Goal: Information Seeking & Learning: Learn about a topic

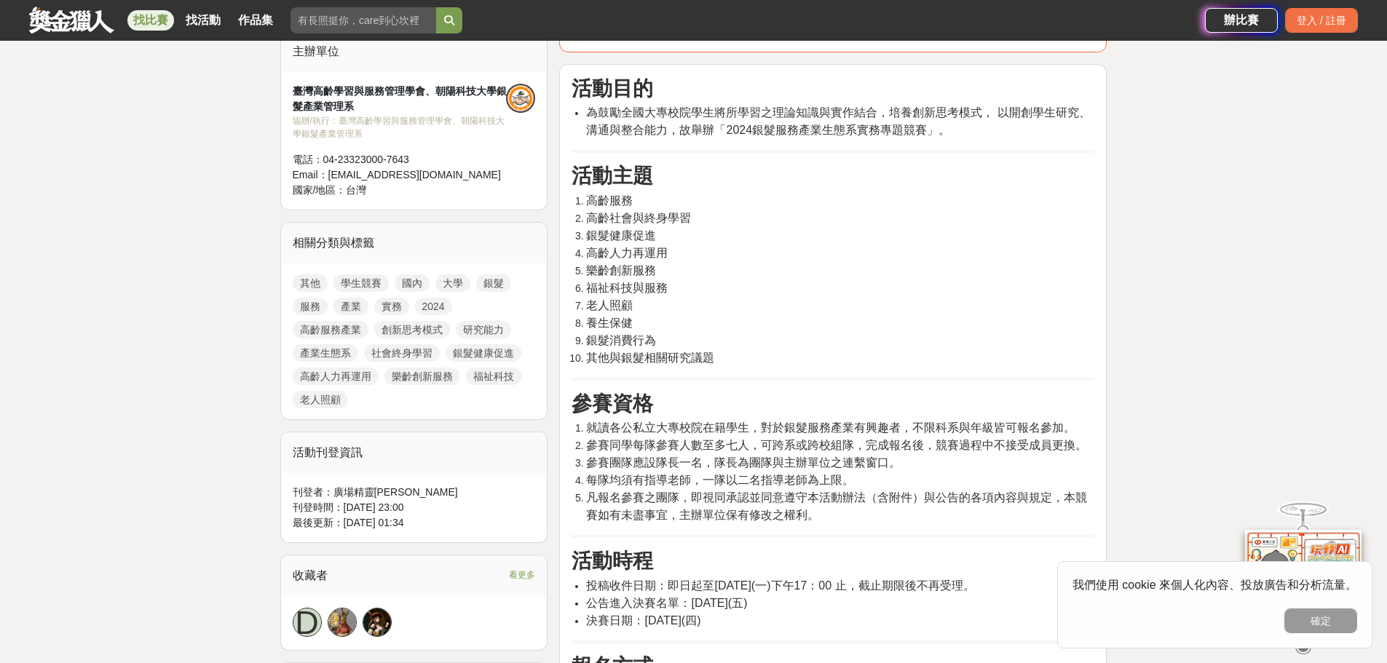
scroll to position [73, 0]
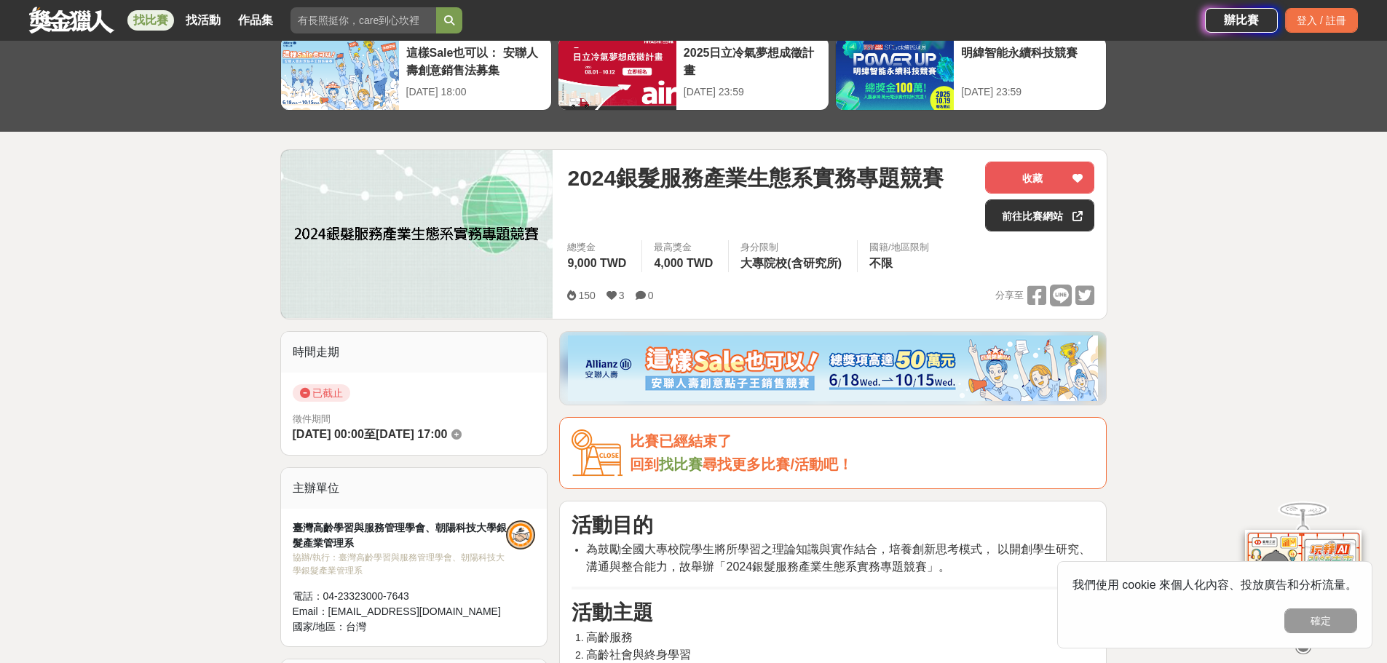
click at [359, 556] on div "協辦/執行： 臺灣高齡學習與服務管理學會、朝陽科技大學銀髮產業管理系" at bounding box center [400, 564] width 214 height 26
click at [386, 558] on div "協辦/執行： 臺灣高齡學習與服務管理學會、朝陽科技大學銀髮產業管理系" at bounding box center [400, 564] width 214 height 26
click at [424, 553] on div "協辦/執行： 臺灣高齡學習與服務管理學會、朝陽科技大學銀髮產業管理系" at bounding box center [400, 564] width 214 height 26
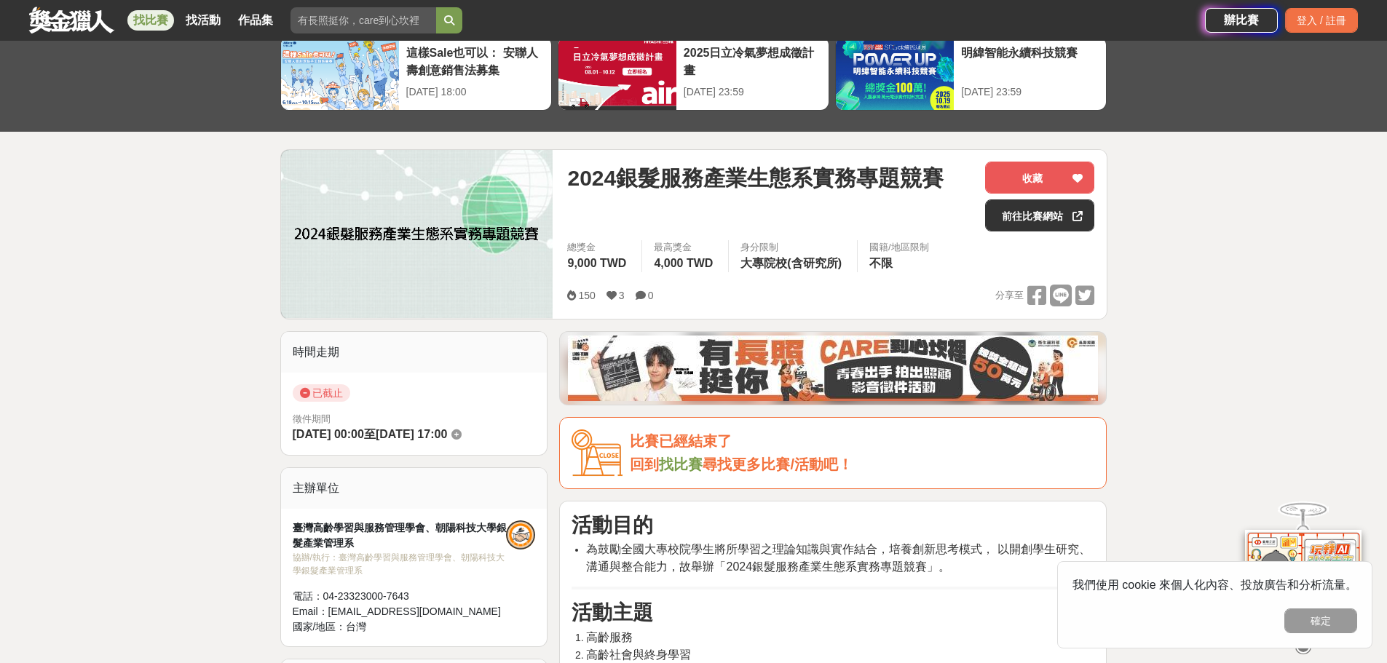
click at [462, 561] on div "協辦/執行： 臺灣高齡學習與服務管理學會、朝陽科技大學銀髮產業管理系" at bounding box center [400, 564] width 214 height 26
click at [353, 577] on div "協辦/執行： 臺灣高齡學習與服務管理學會、朝陽科技大學銀髮產業管理系" at bounding box center [400, 564] width 214 height 26
click at [349, 569] on div "協辦/執行： 臺灣高齡學習與服務管理學會、朝陽科技大學銀髮產業管理系" at bounding box center [400, 564] width 214 height 26
click at [727, 181] on span "2024銀髮服務產業生態系實務專題競賽" at bounding box center [755, 178] width 376 height 33
click at [1012, 207] on link "前往比賽網站" at bounding box center [1039, 215] width 109 height 32
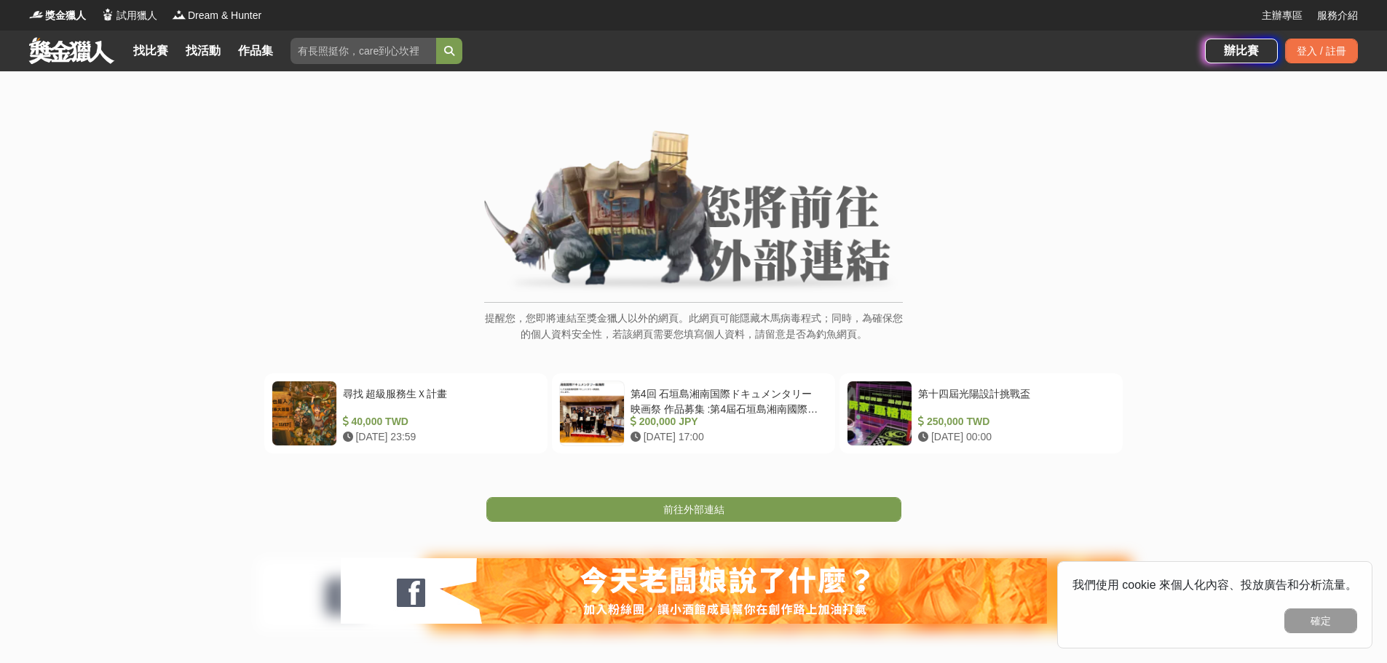
click at [744, 523] on div "提醒您，您即將連結至獎金獵人以外的網頁。此網頁可能隱藏木馬病毒程式；同時，為確保您的個人資料安全性，若該網頁需要您填寫個人資料，請留意是否為釣魚網頁。 尋找 …" at bounding box center [693, 387] width 1387 height 633
click at [755, 510] on link "前往外部連結" at bounding box center [693, 509] width 415 height 25
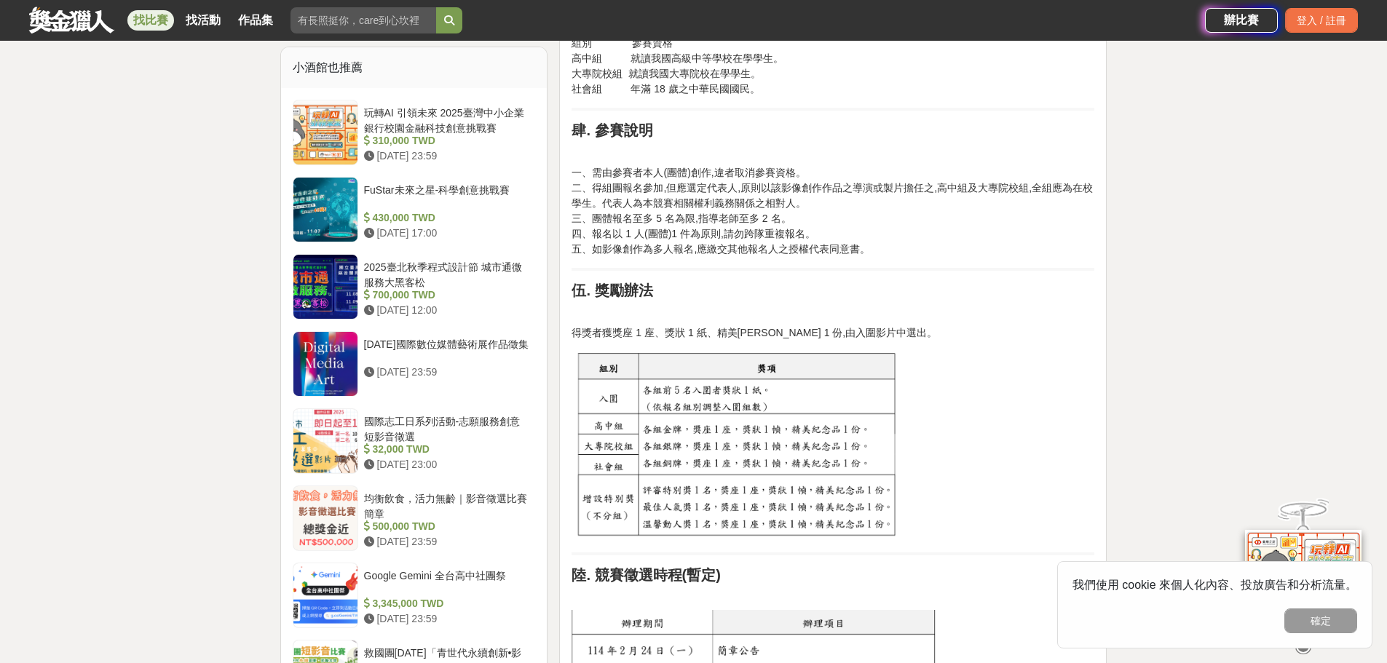
scroll to position [1092, 0]
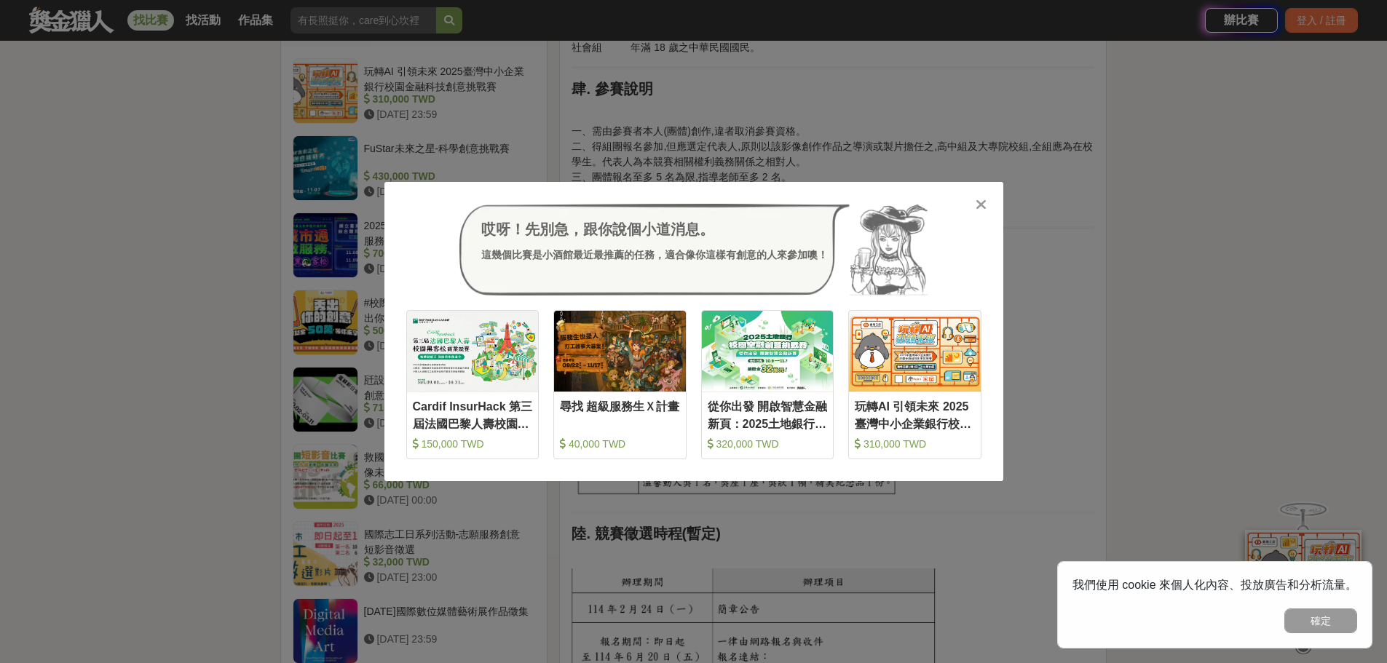
click at [983, 197] on icon at bounding box center [980, 204] width 11 height 15
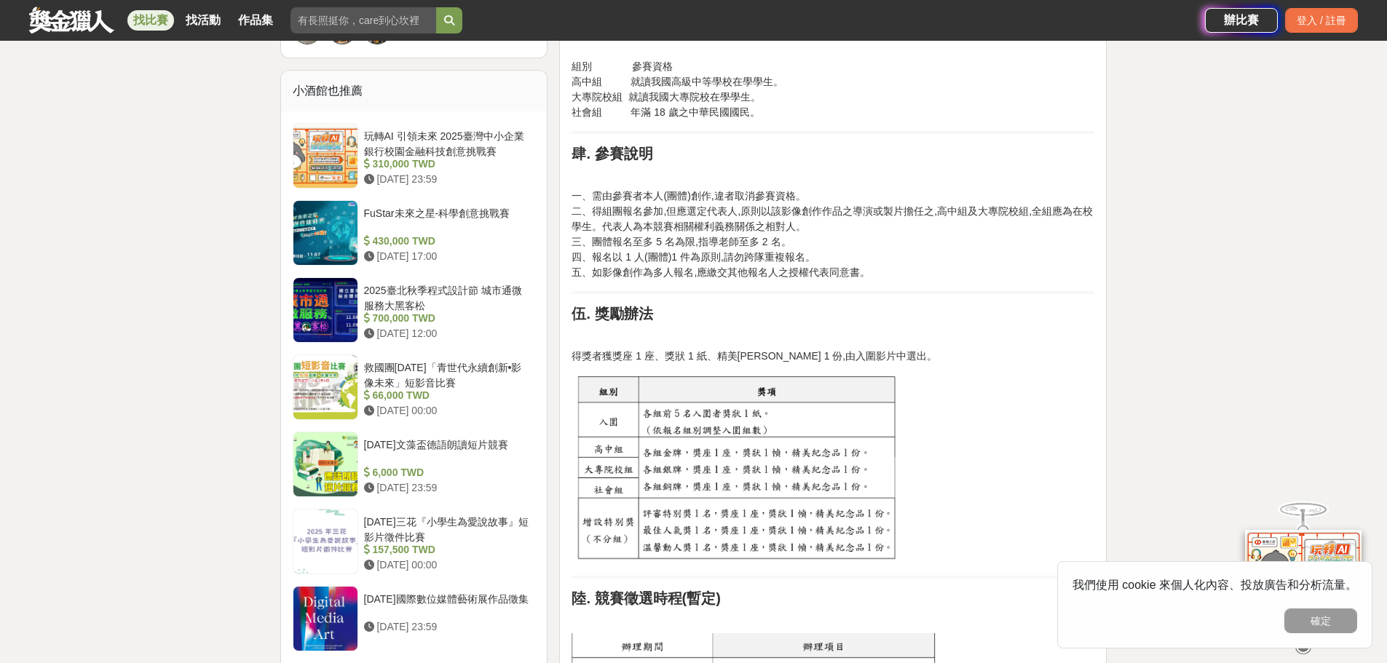
scroll to position [510, 0]
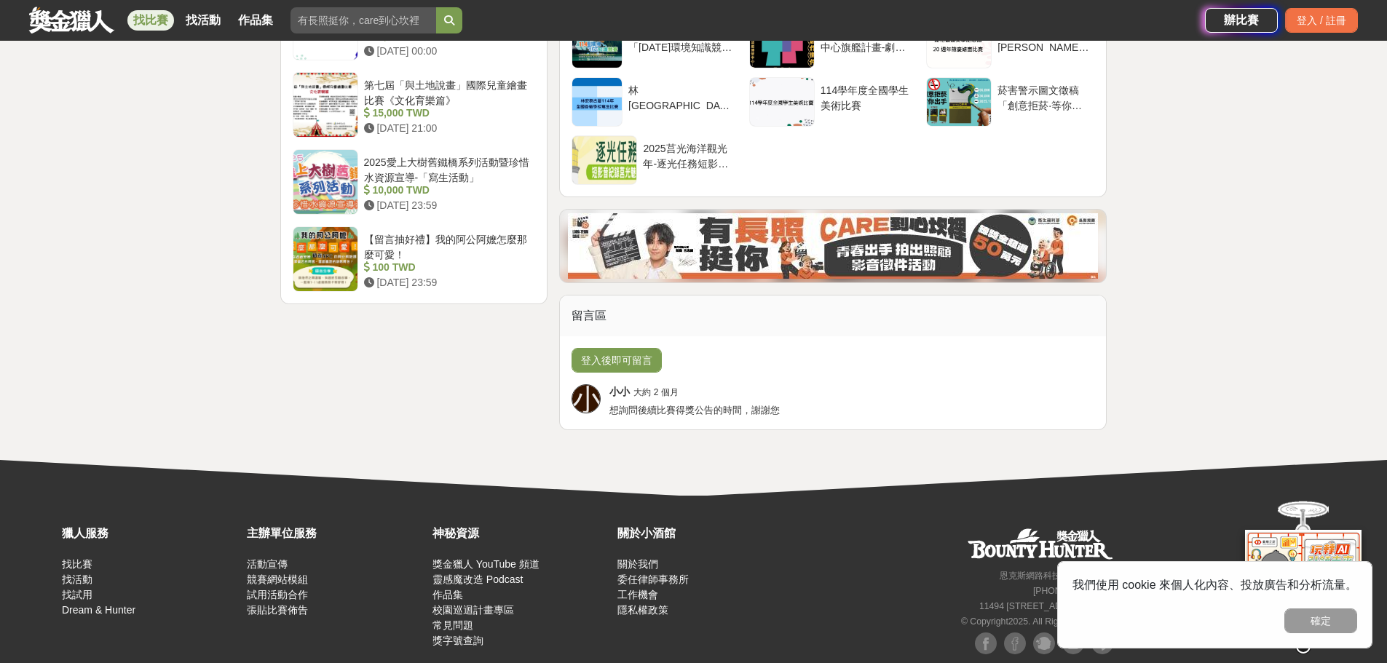
scroll to position [1901, 0]
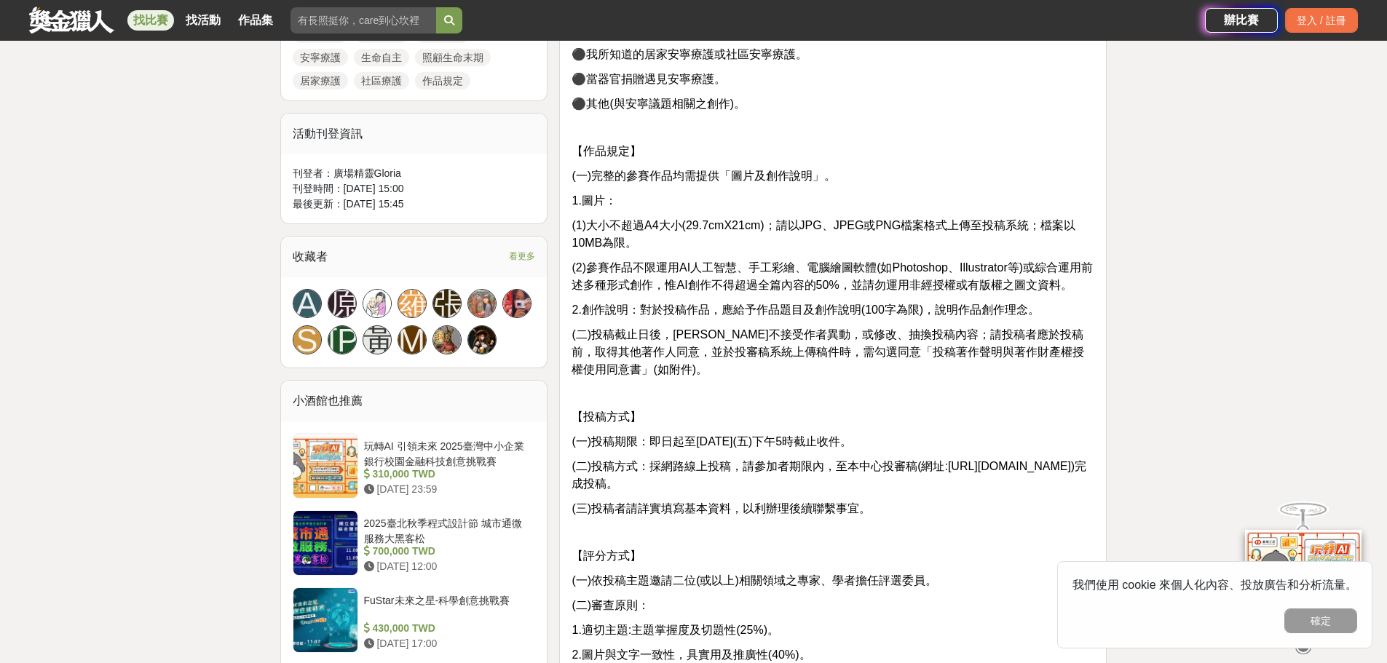
click at [881, 365] on p "(二)投稿截止日後，恕不接受作者異動，或修改、抽換投稿內容；請投稿者應於投稿前，取得其他著作人同意，並於投審稿系統上傳稿件時，需勾選同意「投稿著作聲明與著作財…" at bounding box center [832, 352] width 523 height 52
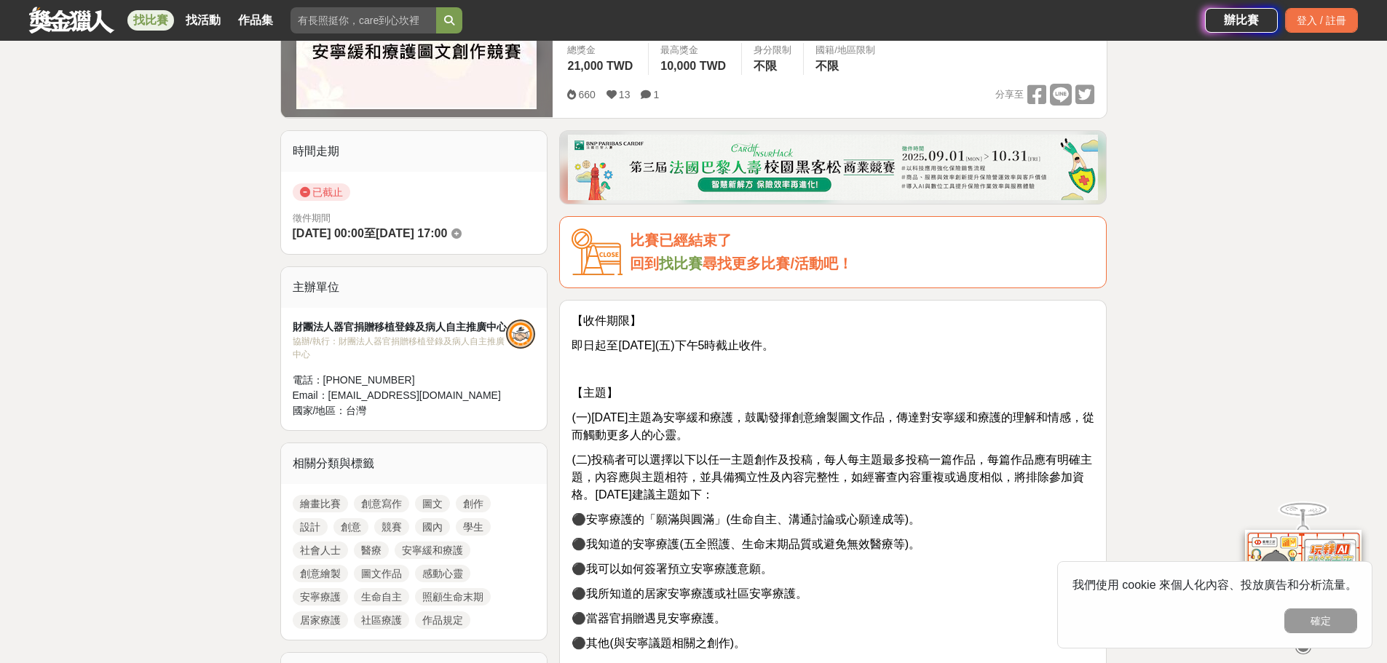
scroll to position [9, 0]
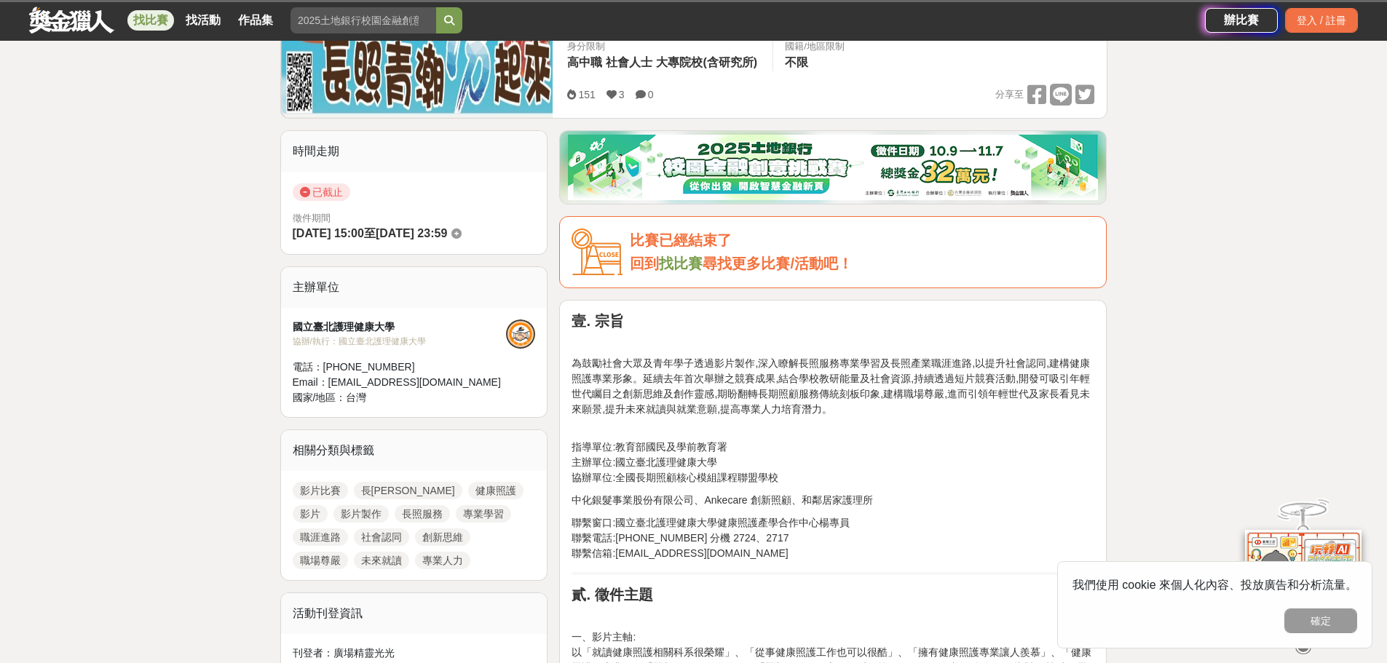
scroll to position [437, 0]
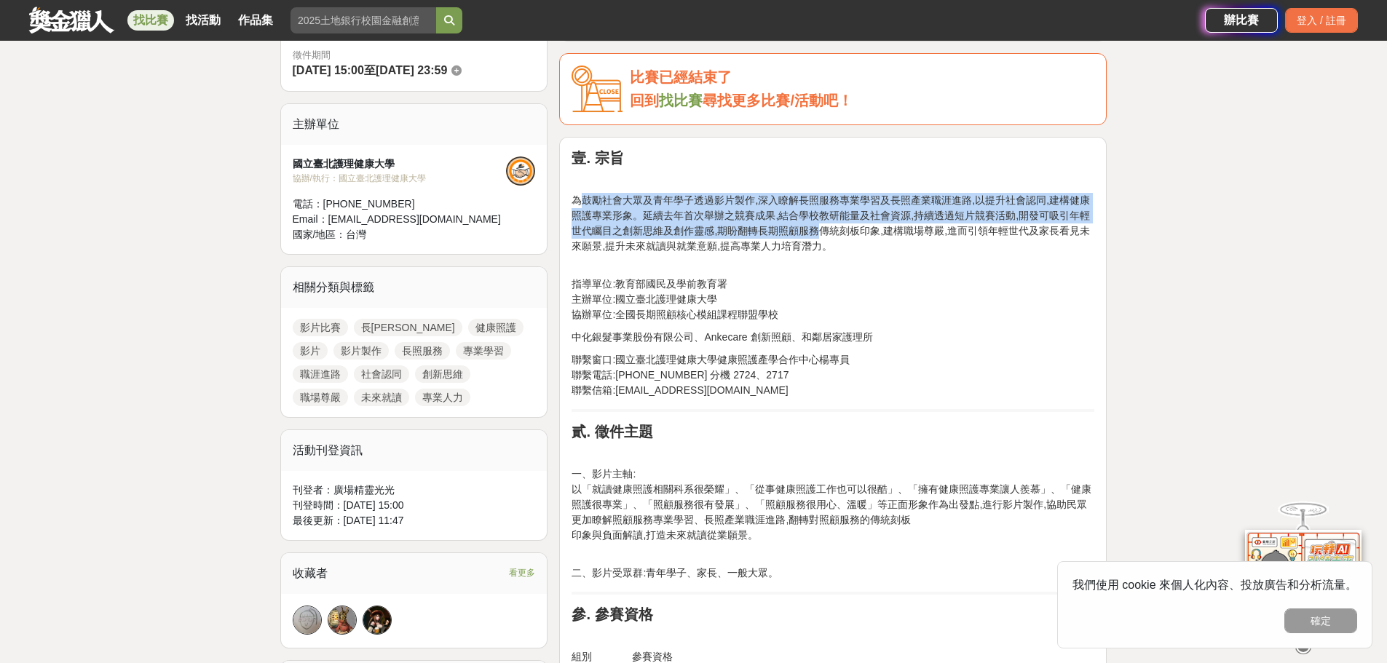
drag, startPoint x: 578, startPoint y: 198, endPoint x: 683, endPoint y: 203, distance: 104.9
click at [799, 225] on p "為鼓勵社會大眾及青年學子透過影片製作,深入瞭解長照服務專業學習及長照產業職涯進路,以提升社會認同,建構健康照護專業形象。延續去年首次舉辦之競賽成果,結合學校教…" at bounding box center [832, 223] width 523 height 61
click at [605, 197] on p "為鼓勵社會大眾及青年學子透過影片製作,深入瞭解長照服務專業學習及長照產業職涯進路,以提升社會認同,建構健康照護專業形象。延續去年首次舉辦之競賽成果,結合學校教…" at bounding box center [832, 223] width 523 height 61
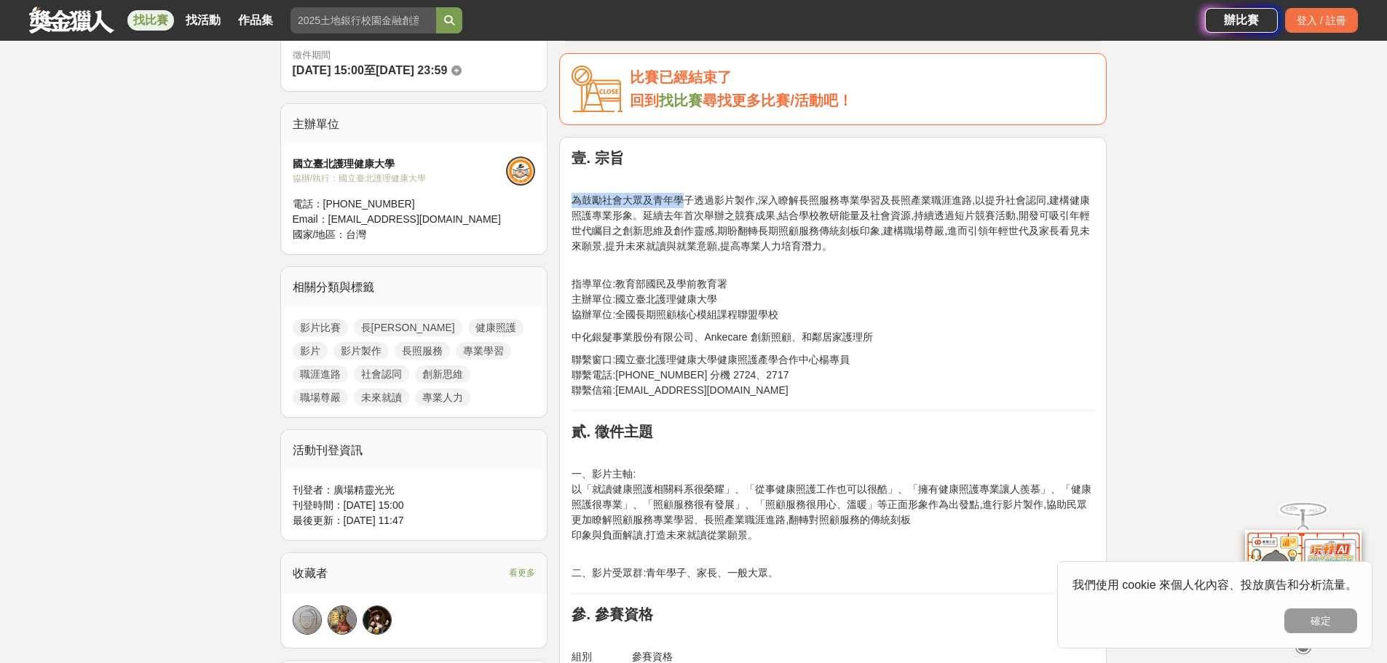
drag, startPoint x: 566, startPoint y: 207, endPoint x: 680, endPoint y: 189, distance: 115.6
click at [681, 216] on p "為鼓勵社會大眾及青年學子透過影片製作,深入瞭解長照服務專業學習及長照產業職涯進路,以提升社會認同,建構健康照護專業形象。延續去年首次舉辦之競賽成果,結合學校教…" at bounding box center [832, 223] width 523 height 61
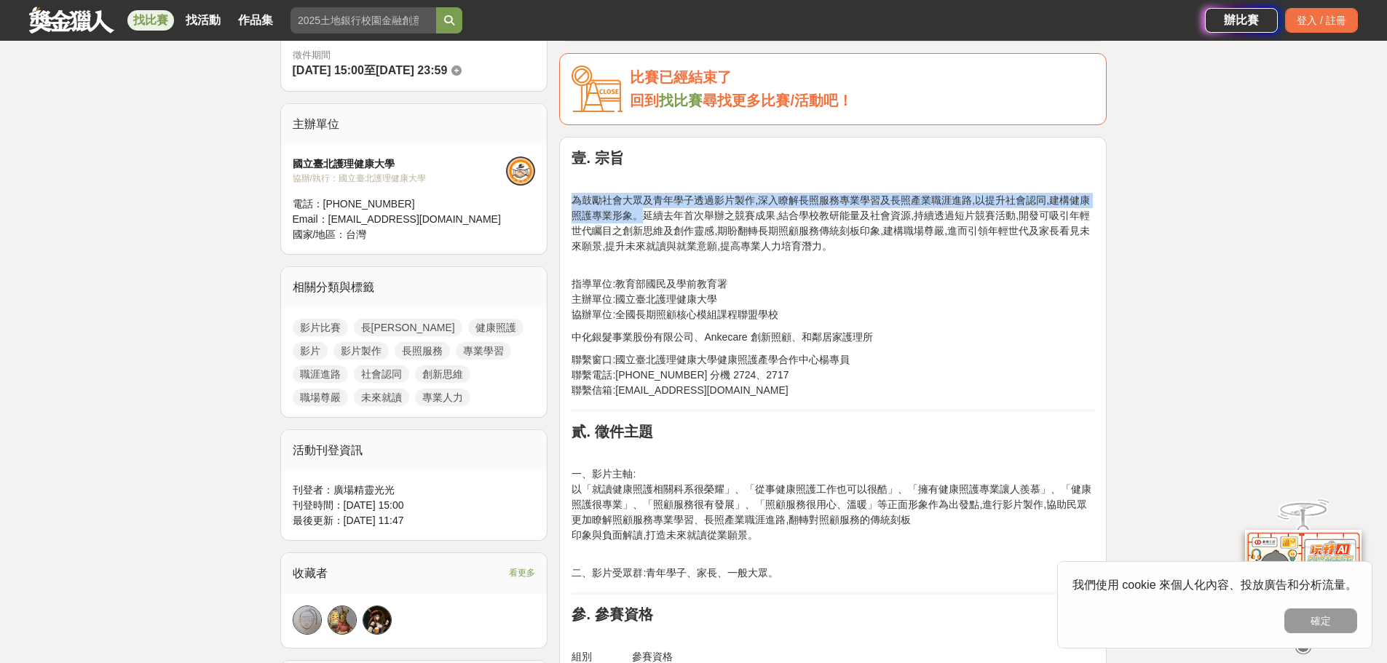
copy p "為鼓勵社會大眾及青年學子透過影片製作,深入瞭解長照服務專業學習及長照產業職涯進路,以提升社會認同,建構健康照護專業形象。"
drag, startPoint x: 571, startPoint y: 199, endPoint x: 641, endPoint y: 213, distance: 70.5
click at [641, 213] on p "為鼓勵社會大眾及青年學子透過影片製作,深入瞭解長照服務專業學習及長照產業職涯進路,以提升社會認同,建構健康照護專業形象。延續去年首次舉辦之競賽成果,結合學校教…" at bounding box center [832, 223] width 523 height 61
click at [782, 195] on p "為鼓勵社會大眾及青年學子透過影片製作,深入瞭解長照服務專業學習及長照產業職涯進路,以提升社會認同,建構健康照護專業形象。延續去年首次舉辦之競賽成果,結合學校教…" at bounding box center [832, 223] width 523 height 61
drag, startPoint x: 692, startPoint y: 197, endPoint x: 643, endPoint y: 213, distance: 52.0
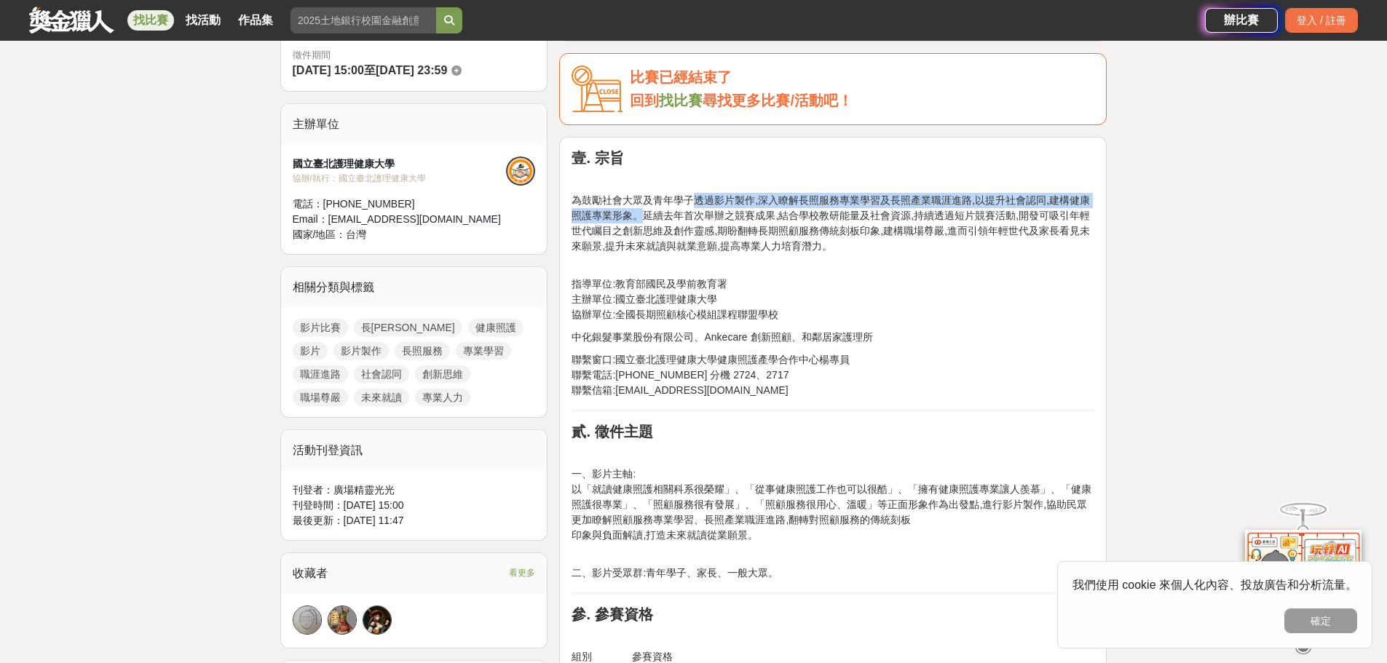
click at [643, 213] on p "為鼓勵社會大眾及青年學子透過影片製作,深入瞭解長照服務專業學習及長照產業職涯進路,以提升社會認同,建構健康照護專業形象。延續去年首次舉辦之競賽成果,結合學校教…" at bounding box center [832, 223] width 523 height 61
copy p "透過影片製作,深入瞭解長照服務專業學習及長照產業職涯進路,以提升社會認同,建構健康照護專業形象。"
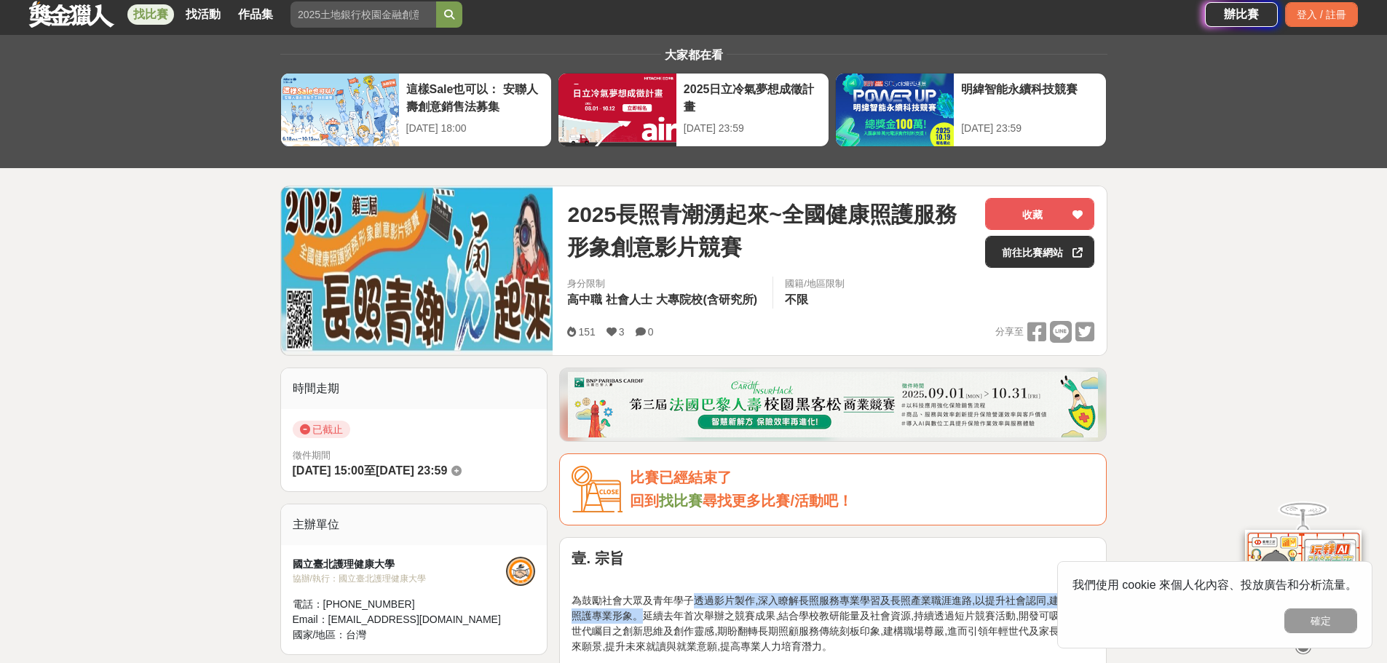
scroll to position [0, 0]
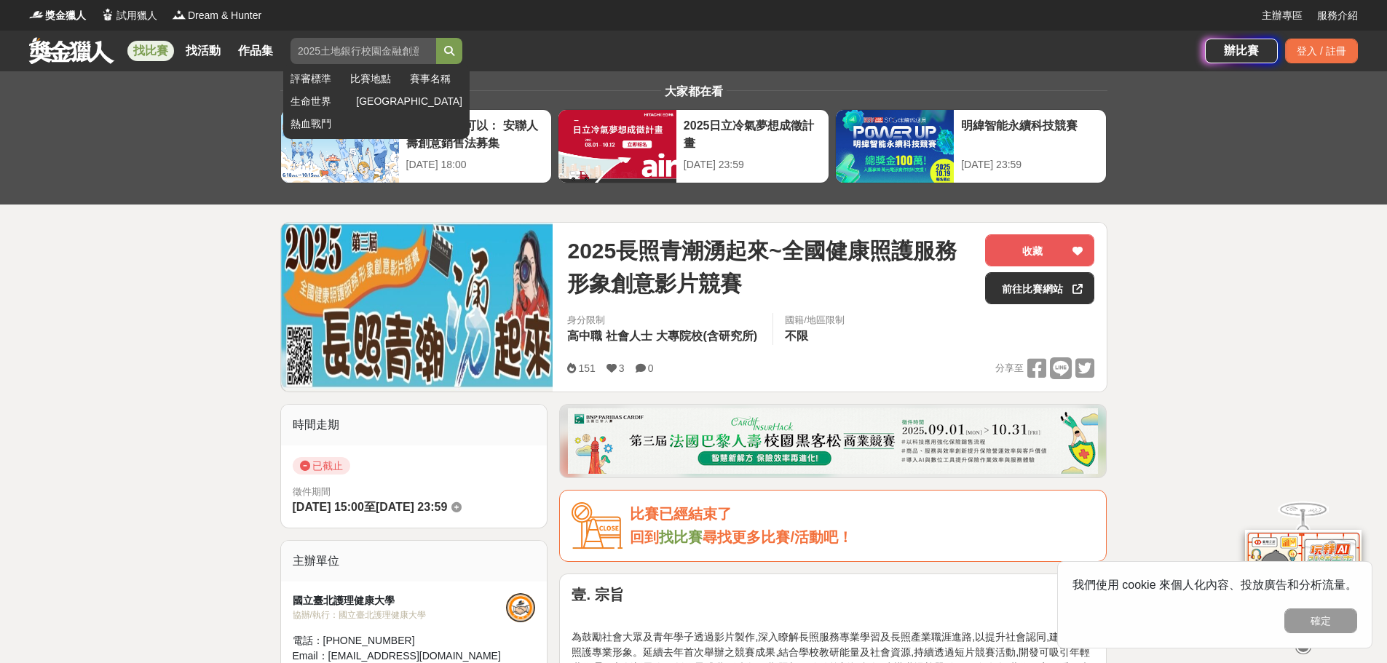
click at [330, 56] on input "search" at bounding box center [363, 51] width 146 height 26
type input "長[PERSON_NAME]"
click at [436, 38] on button "submit" at bounding box center [449, 51] width 26 height 26
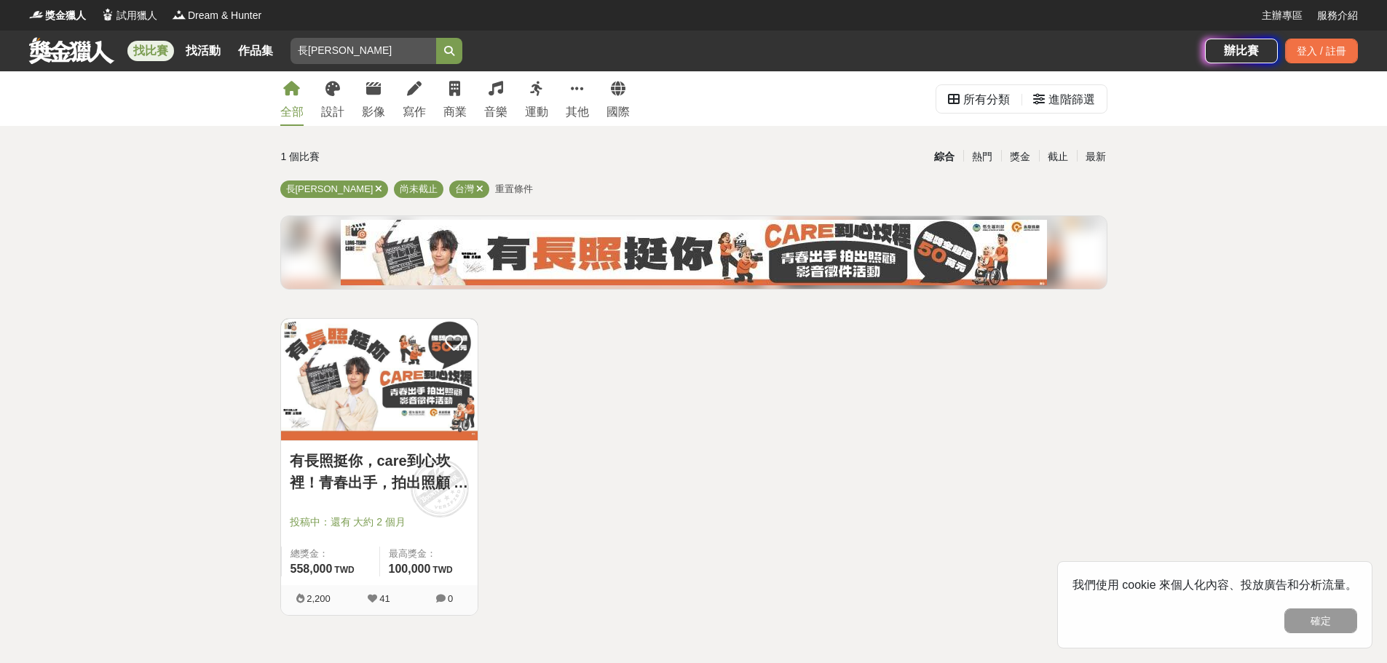
click at [330, 392] on img at bounding box center [379, 380] width 197 height 122
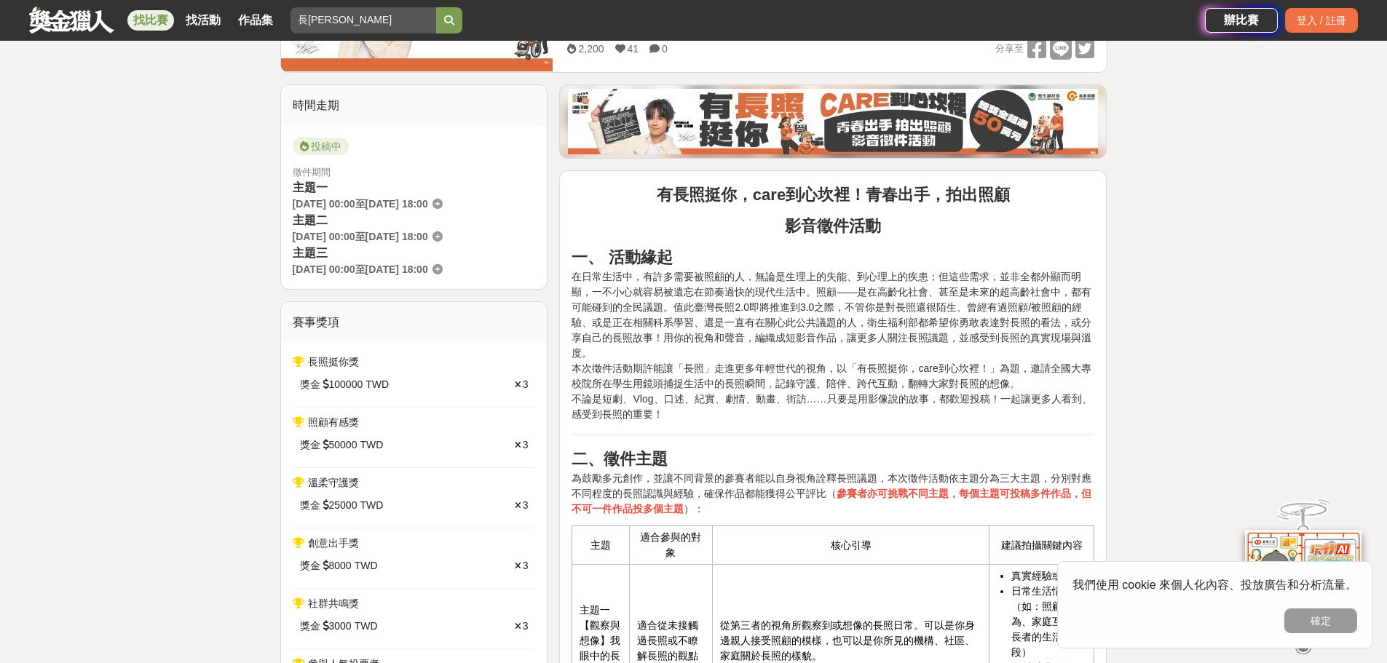
scroll to position [364, 0]
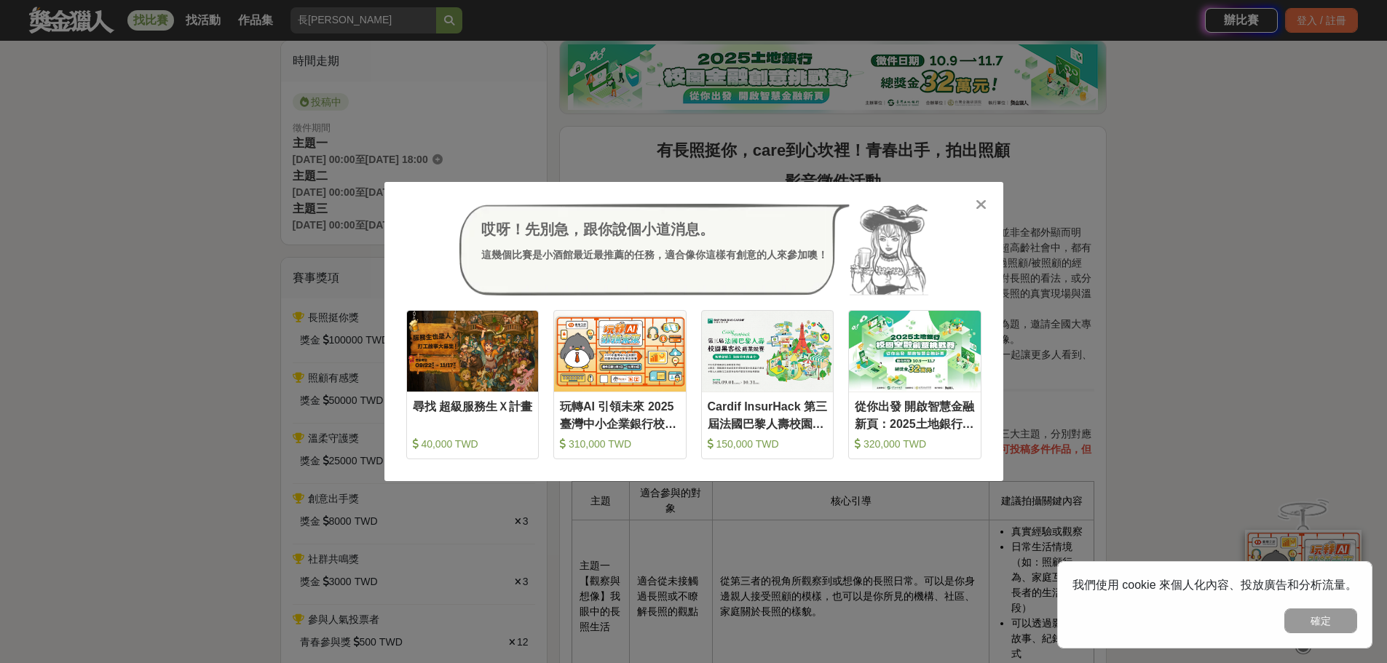
click at [983, 199] on icon at bounding box center [980, 204] width 11 height 15
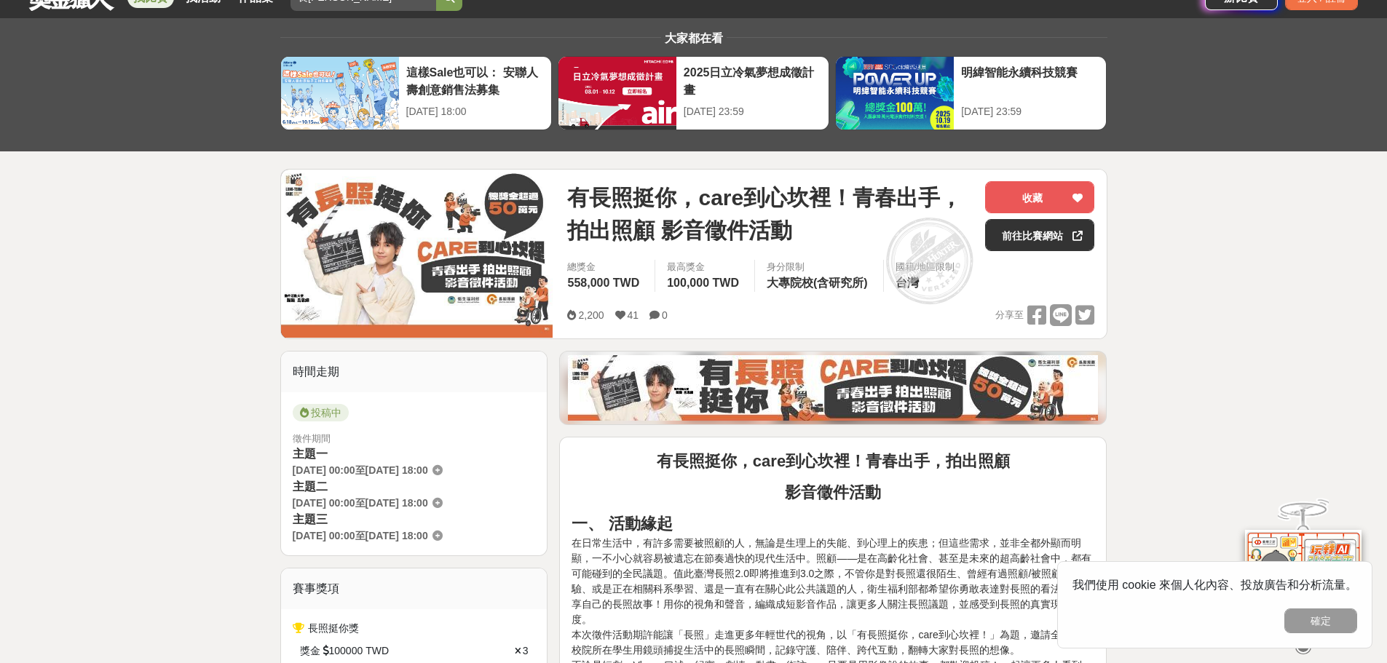
scroll to position [73, 0]
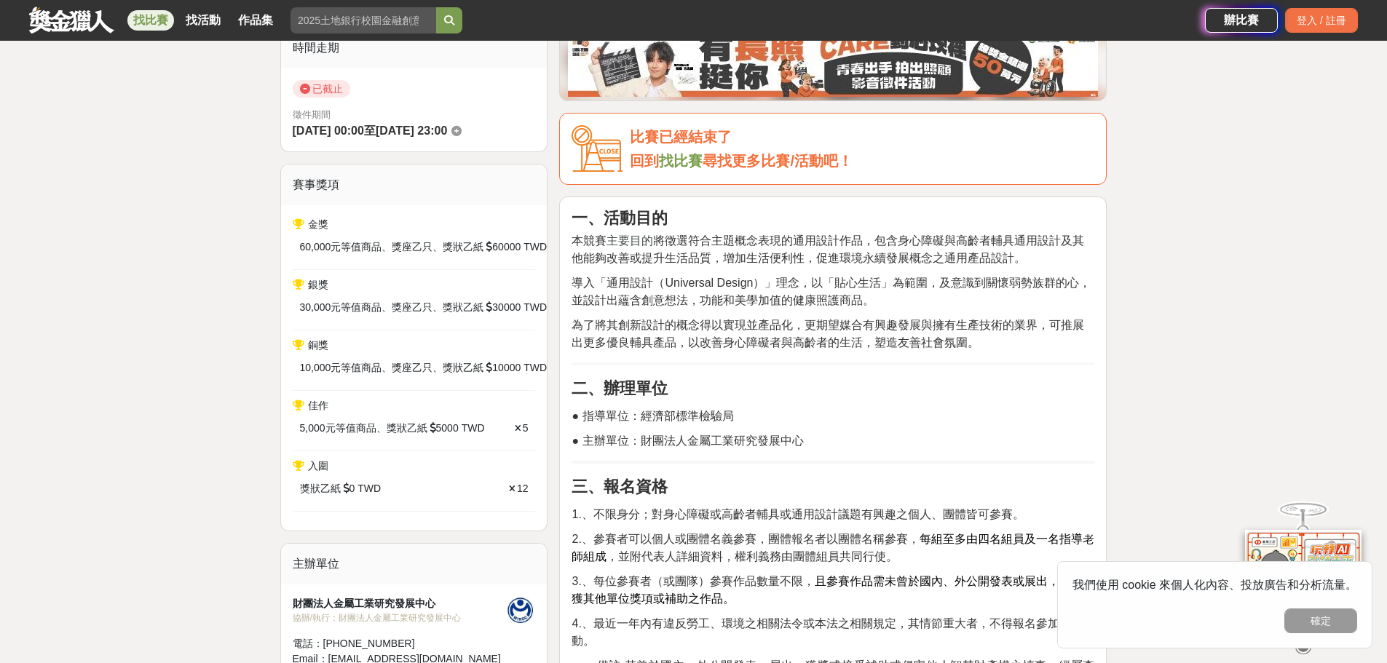
scroll to position [364, 0]
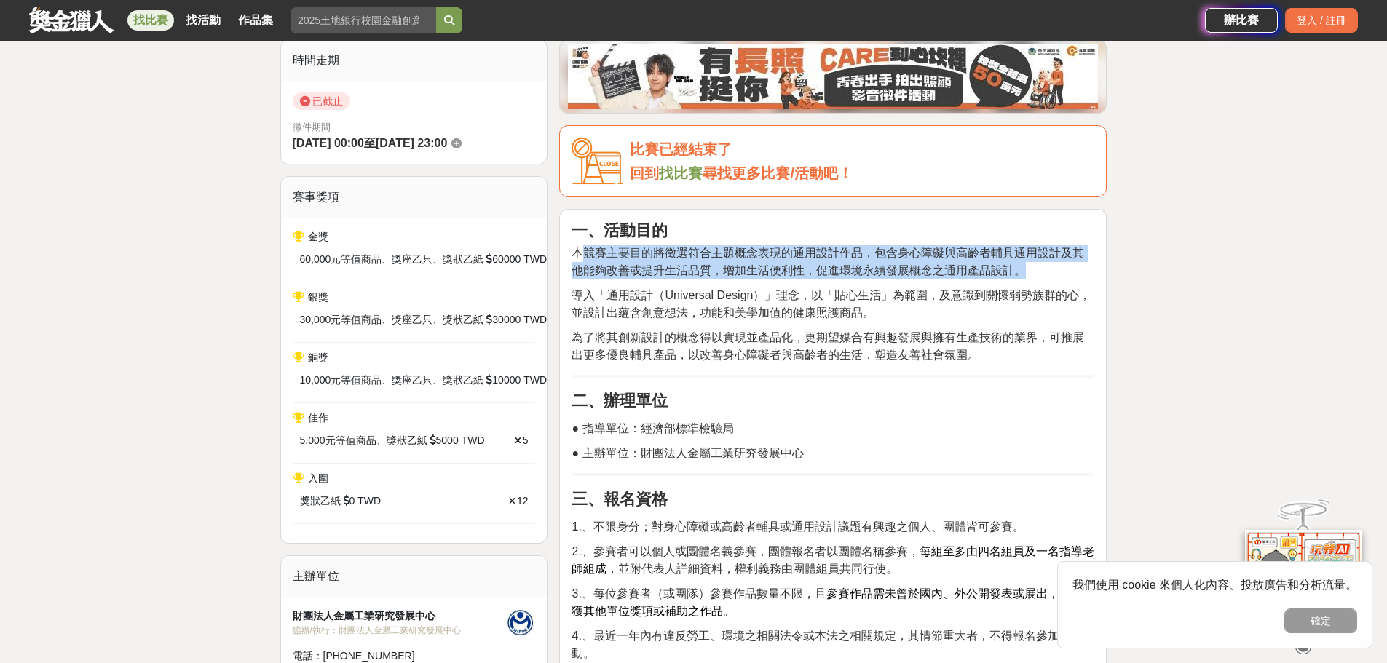
drag, startPoint x: 583, startPoint y: 254, endPoint x: 1069, endPoint y: 269, distance: 485.8
click at [1069, 269] on p "本競賽 主要目的 將徵選符合主題概念表現的通用設計作品，包含身心障礙與高齡者輔具通用設計及其他能夠改善或提升生活品質，增加生活便利性，促進環境永續發展概念之通…" at bounding box center [832, 262] width 523 height 35
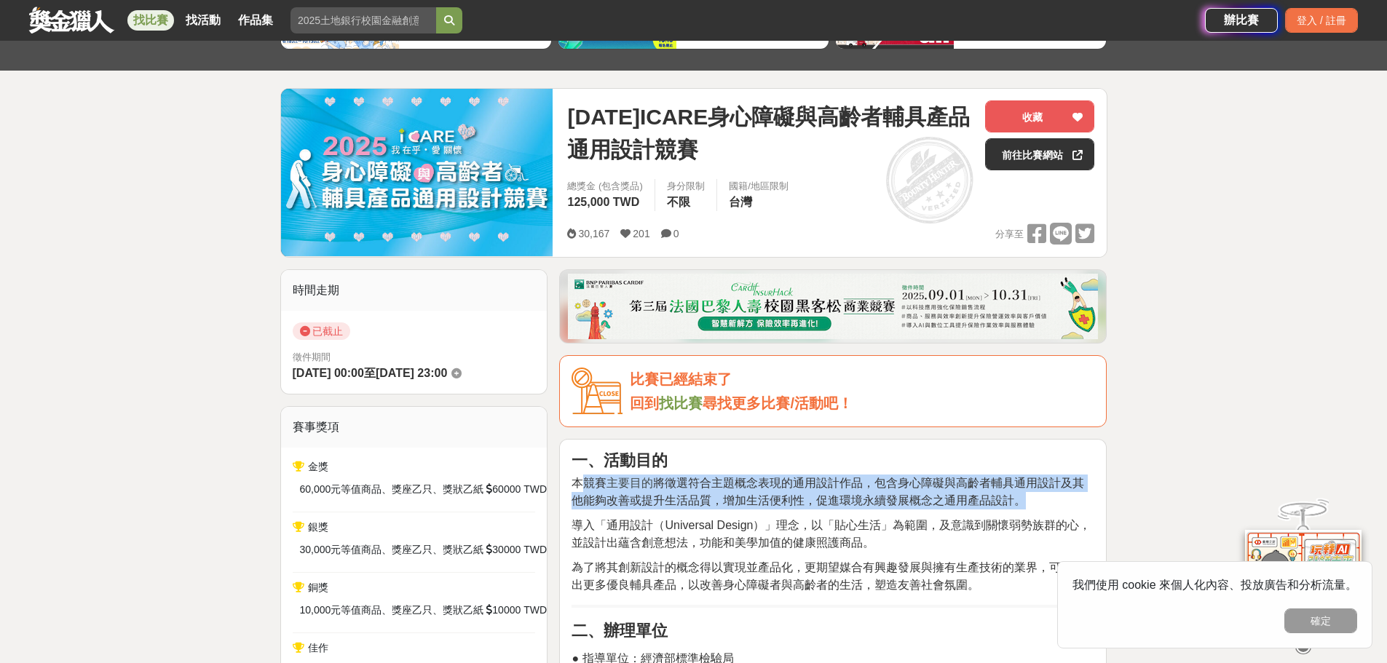
scroll to position [0, 0]
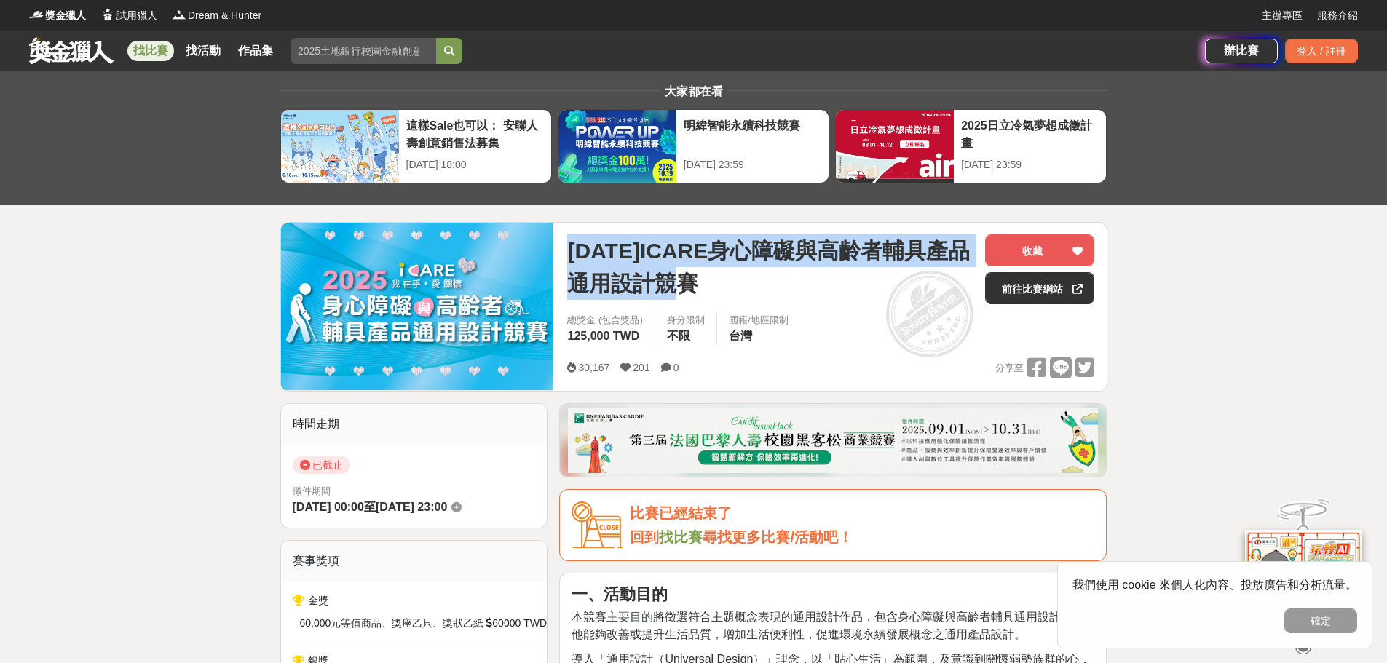
drag, startPoint x: 555, startPoint y: 245, endPoint x: 746, endPoint y: 274, distance: 193.5
click at [746, 274] on div "2025年ICARE身心障礙與高齡者輔具產品通用設計競賽 收藏 前往比賽網站 總獎金 (包含獎品) 125,000 TWD 身分限制 不限 國籍/地區限制 台…" at bounding box center [693, 307] width 827 height 170
copy div "2025年ICARE身心障礙與高齡者輔具產品通用設計競賽"
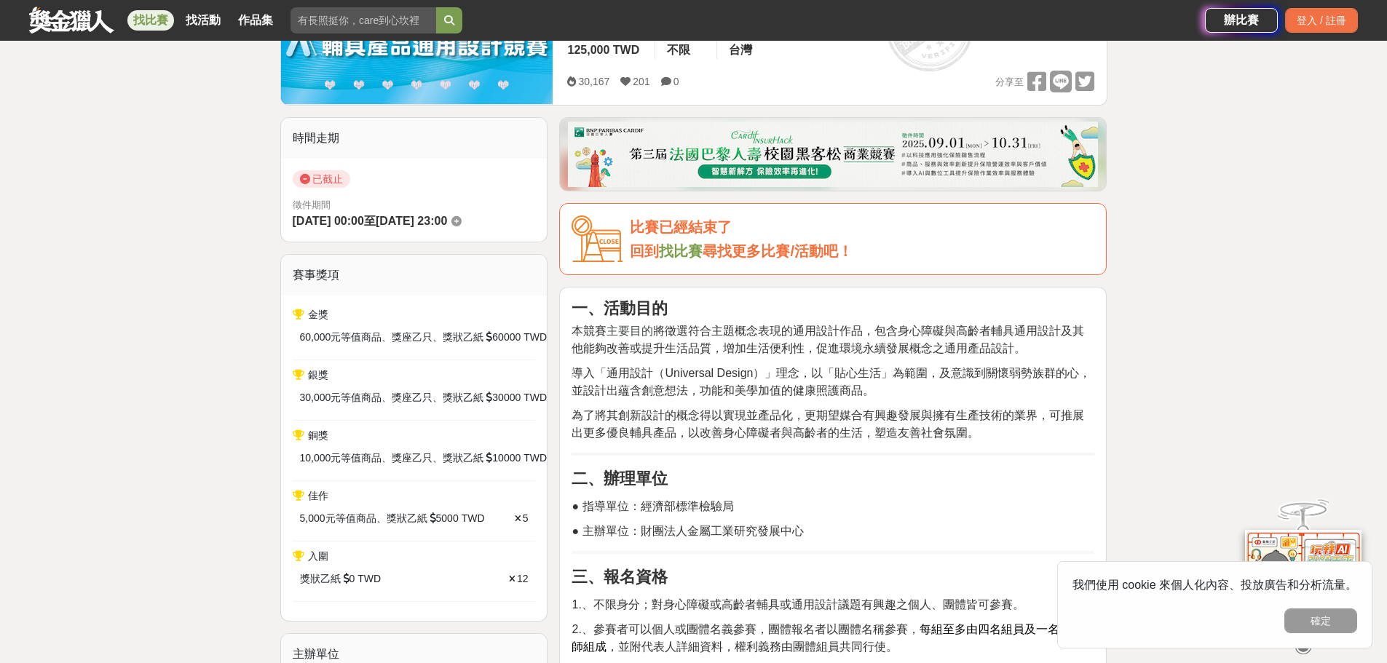
scroll to position [291, 0]
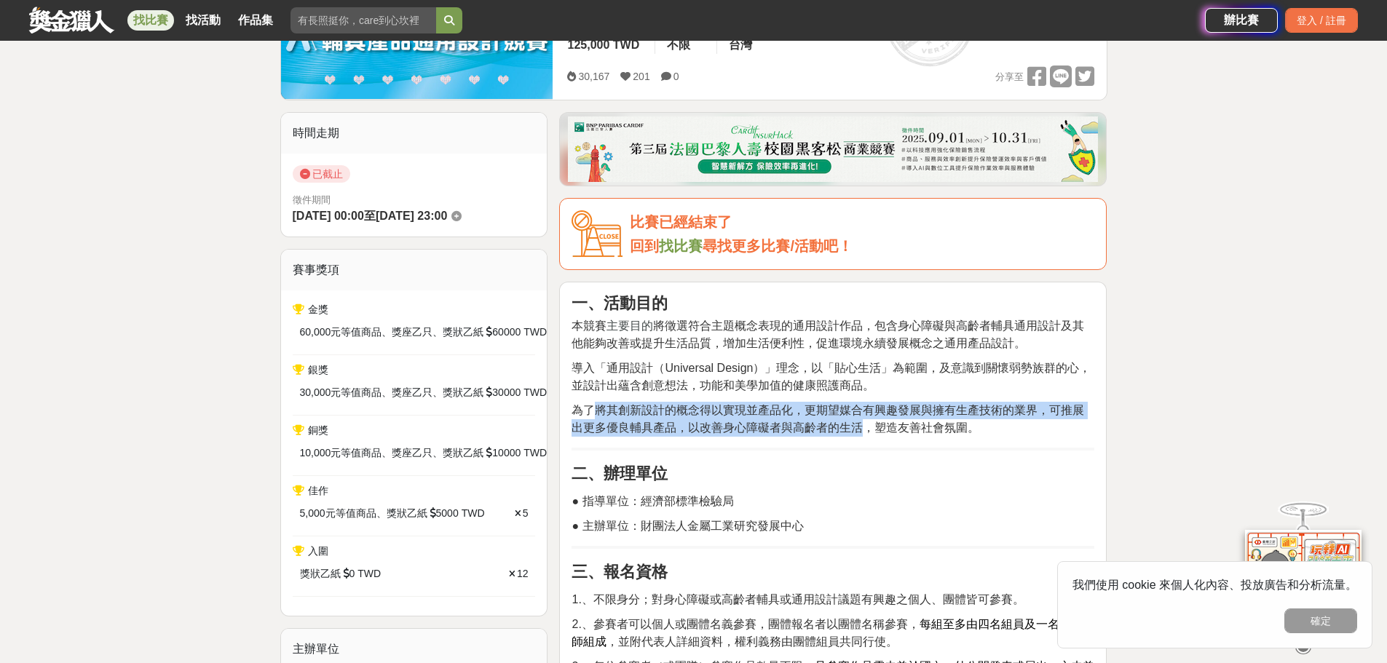
drag, startPoint x: 597, startPoint y: 407, endPoint x: 865, endPoint y: 426, distance: 268.6
click at [865, 426] on span "為了將其創新設計的概念得以實現並產品化，更期望媒合有興趣發展與擁有生產技術的業界，可推展出更多優良輔具產品，以改善身心障礙者與高齡者的生活，塑造友善社會氛圍。" at bounding box center [827, 419] width 512 height 30
copy span "將其創新設計的概念得以實現並產品化，更期望媒合有興趣發展與擁有生產技術的業界，可推展出更多優良輔具產品，以改善身心障礙者與高齡者的生活"
